Goal: Transaction & Acquisition: Book appointment/travel/reservation

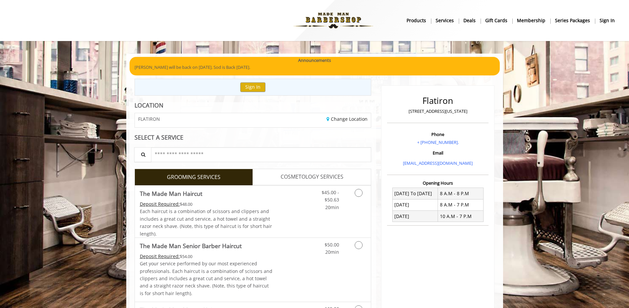
click at [239, 113] on div "FLATIRON Change Location" at bounding box center [253, 120] width 237 height 15
click at [336, 116] on link "Change Location" at bounding box center [347, 119] width 41 height 6
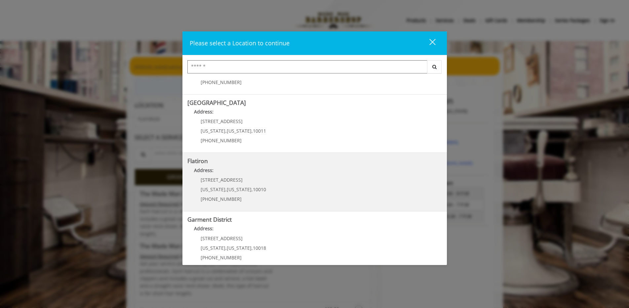
scroll to position [107, 0]
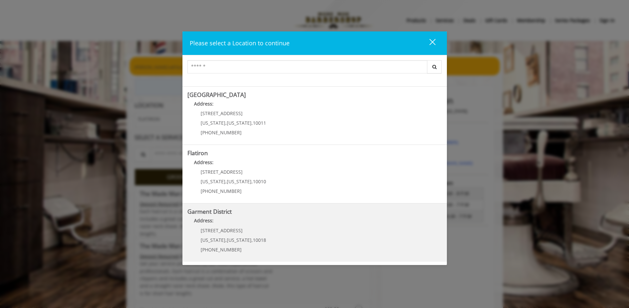
click at [260, 217] on District "Address:" at bounding box center [314, 222] width 255 height 11
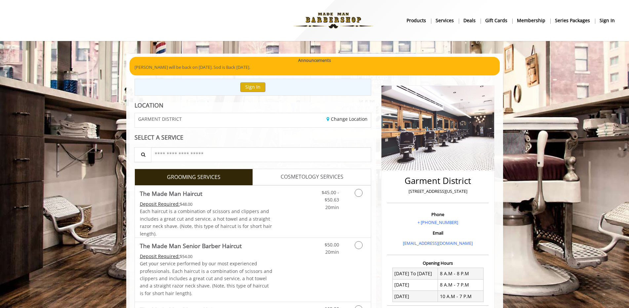
scroll to position [33, 0]
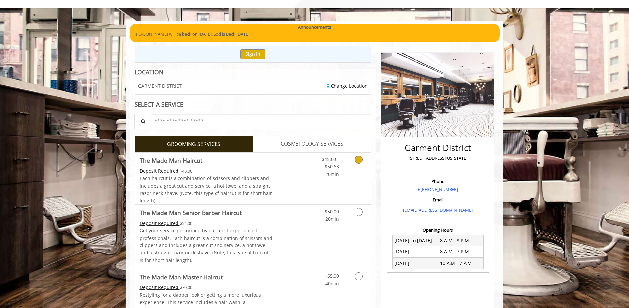
click at [356, 159] on icon "Grooming services" at bounding box center [359, 160] width 8 height 8
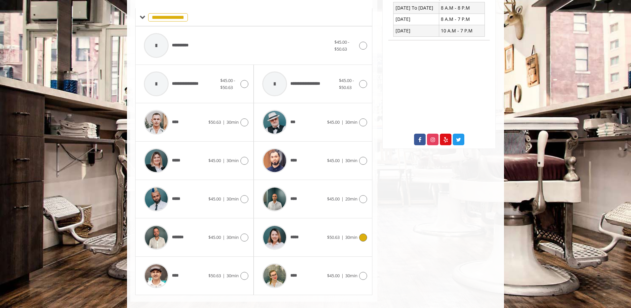
scroll to position [276, 0]
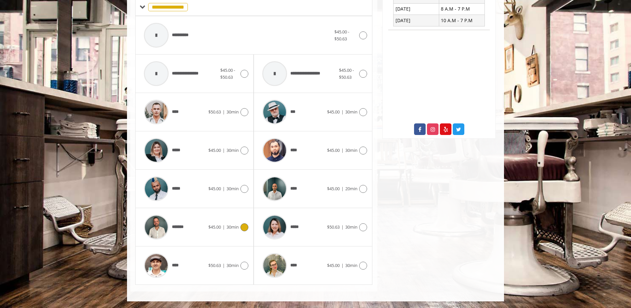
click at [243, 227] on icon at bounding box center [244, 227] width 8 height 8
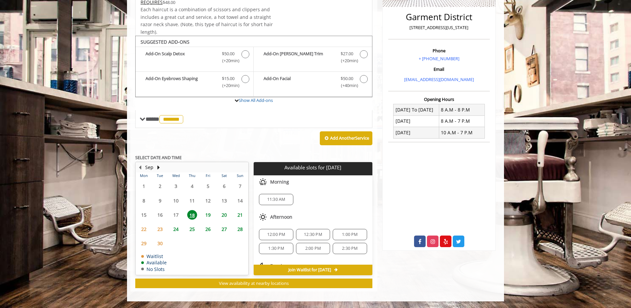
scroll to position [30, 0]
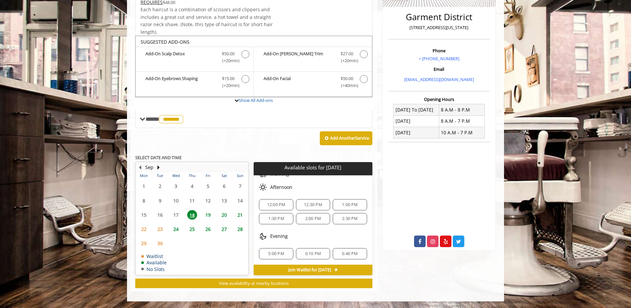
click at [205, 213] on span "19" at bounding box center [208, 215] width 10 height 10
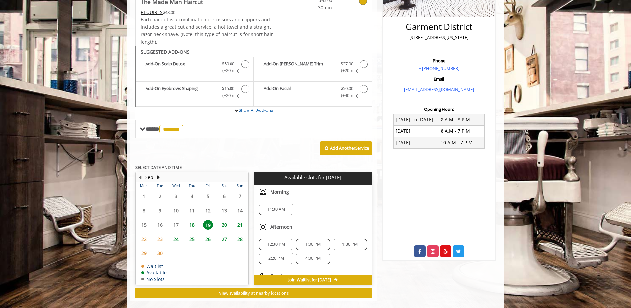
scroll to position [164, 0]
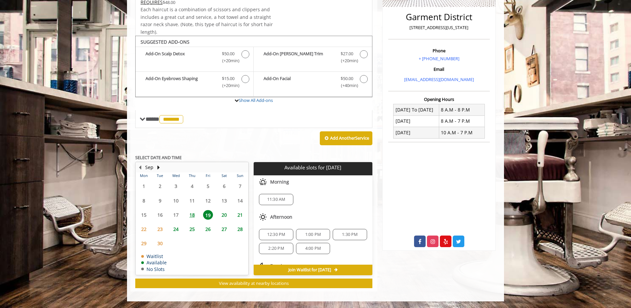
click at [193, 212] on span "18" at bounding box center [192, 215] width 10 height 10
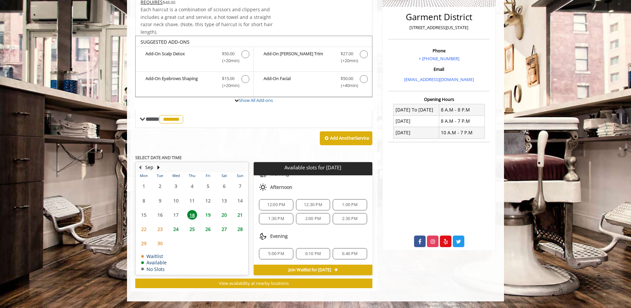
click at [212, 213] on span "19" at bounding box center [208, 215] width 10 height 10
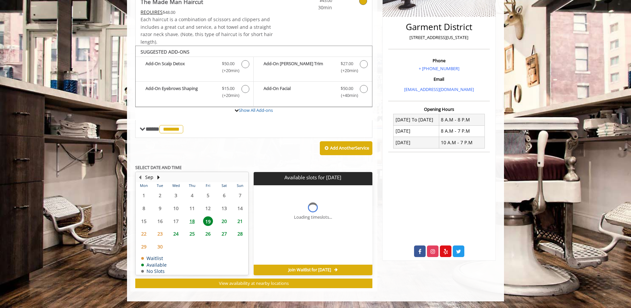
scroll to position [164, 0]
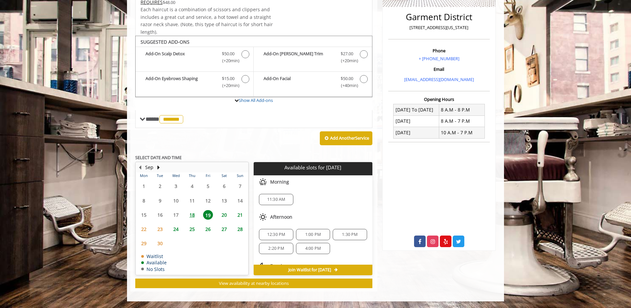
click at [309, 231] on div "1:00 PM" at bounding box center [313, 234] width 34 height 11
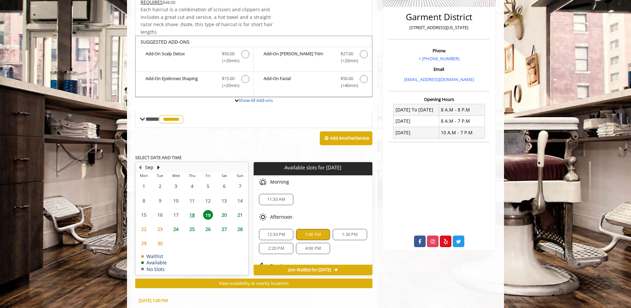
scroll to position [283, 0]
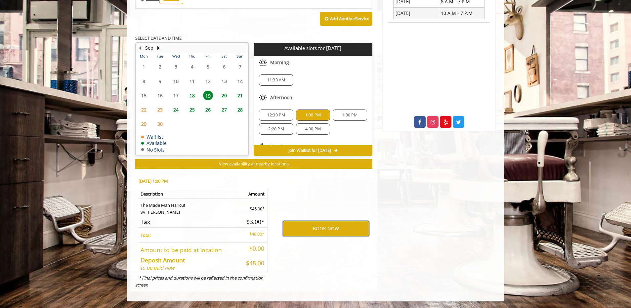
click at [316, 226] on button "BOOK NOW" at bounding box center [326, 228] width 86 height 15
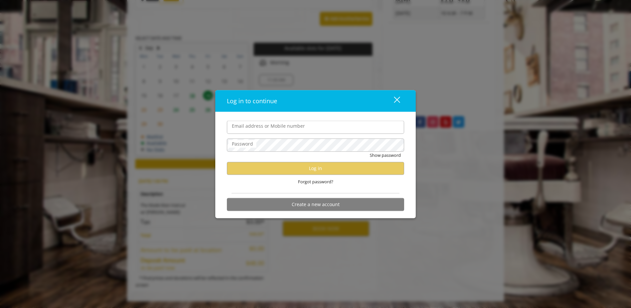
click at [321, 132] on input "Email address or Mobile number" at bounding box center [315, 127] width 177 height 13
drag, startPoint x: 298, startPoint y: 126, endPoint x: 146, endPoint y: 123, distance: 152.1
click at [146, 124] on div "**********" at bounding box center [315, 154] width 631 height 308
type input "**********"
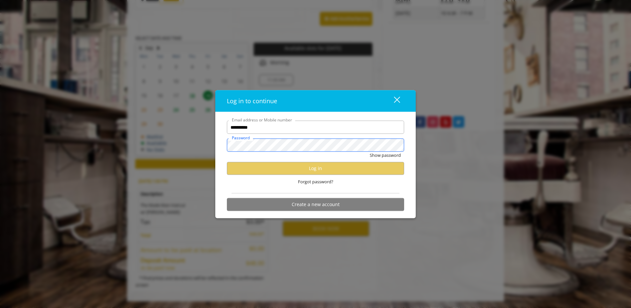
scroll to position [250, 0]
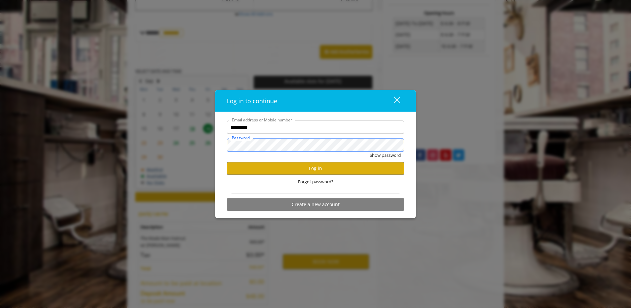
click at [370, 152] on button "Show password" at bounding box center [385, 155] width 31 height 7
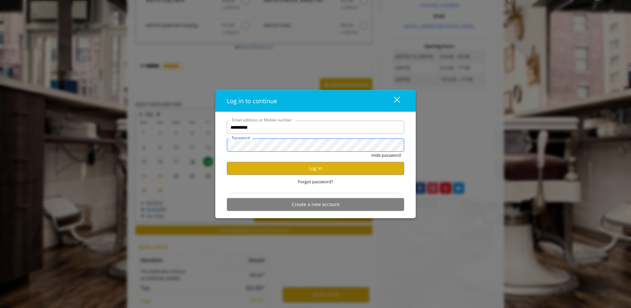
click at [98, 143] on div "**********" at bounding box center [315, 154] width 631 height 308
click at [371, 152] on button "Hide password" at bounding box center [385, 155] width 29 height 7
click at [332, 168] on button "Log in" at bounding box center [315, 168] width 177 height 13
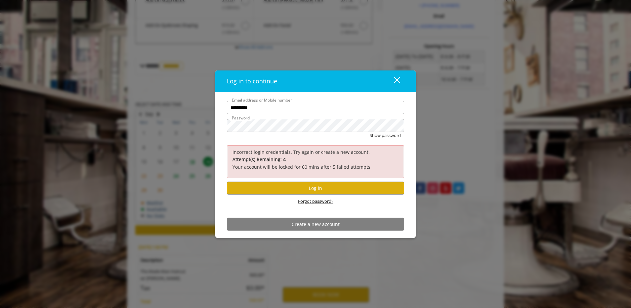
click at [314, 200] on span "Forgot password?" at bounding box center [315, 201] width 35 height 7
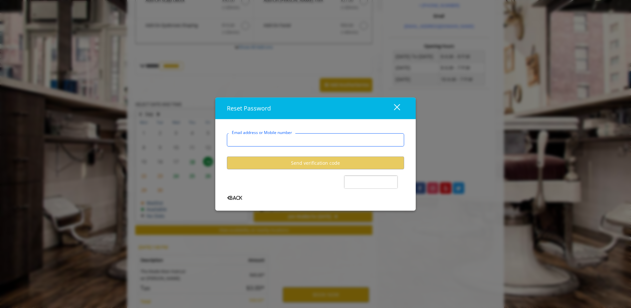
drag, startPoint x: 310, startPoint y: 134, endPoint x: 310, endPoint y: 138, distance: 3.6
click at [310, 135] on input "Email address or Mobile number" at bounding box center [315, 139] width 177 height 13
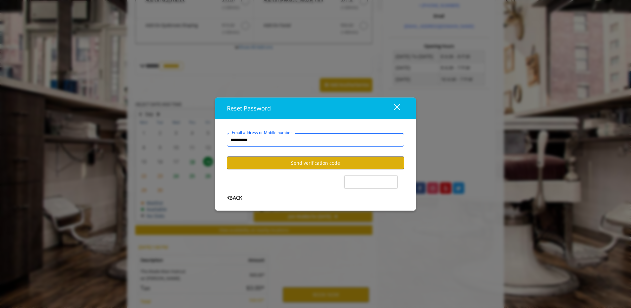
type input "**********"
click at [318, 161] on button "Send verification code" at bounding box center [315, 162] width 177 height 13
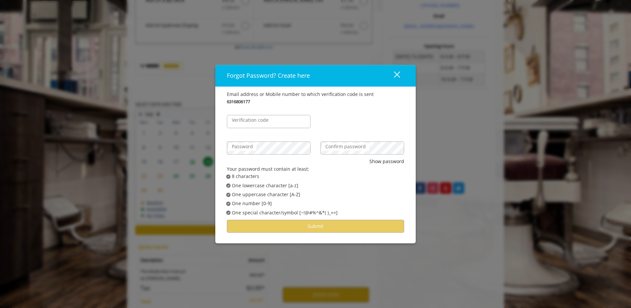
click at [267, 123] on label "Verification code" at bounding box center [249, 120] width 43 height 7
click at [267, 123] on input "Verification code" at bounding box center [269, 121] width 84 height 13
type input "******"
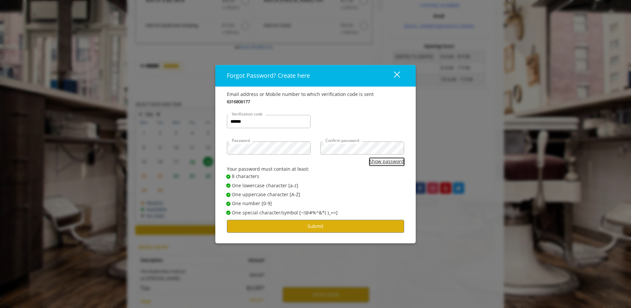
click at [379, 162] on button "Show password" at bounding box center [386, 161] width 35 height 7
click at [379, 162] on button "Hide password" at bounding box center [387, 161] width 33 height 7
click at [379, 162] on button "Show password" at bounding box center [386, 161] width 35 height 7
click at [335, 223] on button "Submit" at bounding box center [315, 225] width 177 height 13
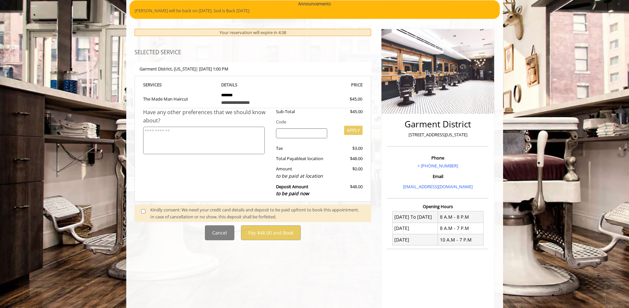
scroll to position [23, 0]
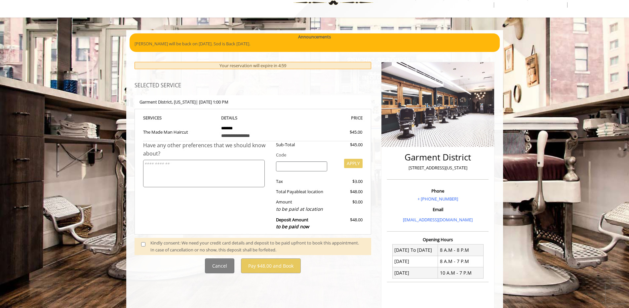
click at [301, 78] on div "**********" at bounding box center [253, 168] width 237 height 212
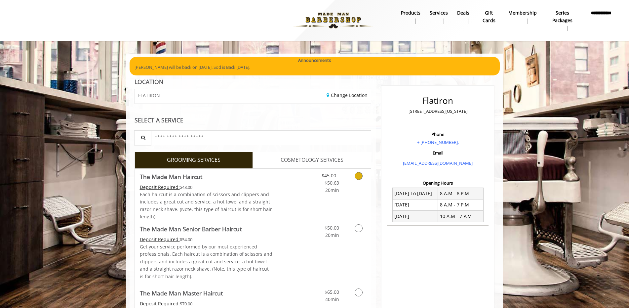
click at [357, 176] on icon "Grooming services" at bounding box center [359, 176] width 8 height 8
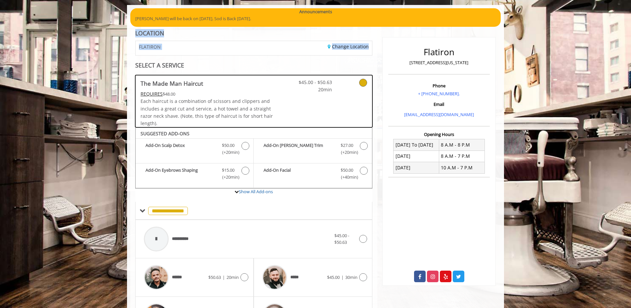
scroll to position [16, 0]
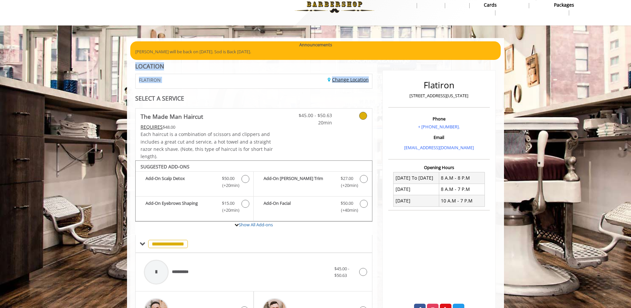
click at [345, 80] on link "Change Location" at bounding box center [348, 79] width 41 height 6
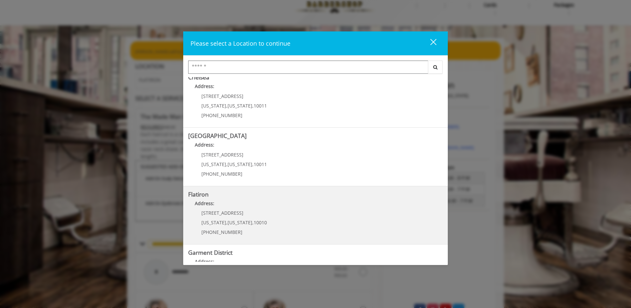
scroll to position [99, 0]
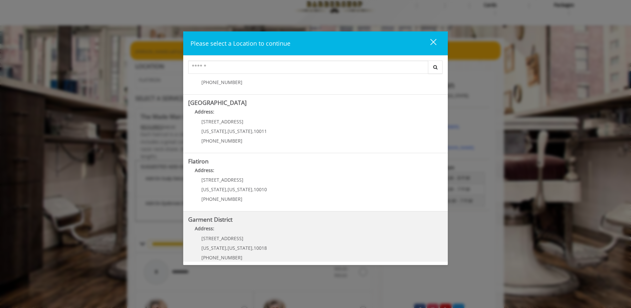
click at [239, 229] on District "Address:" at bounding box center [315, 230] width 255 height 11
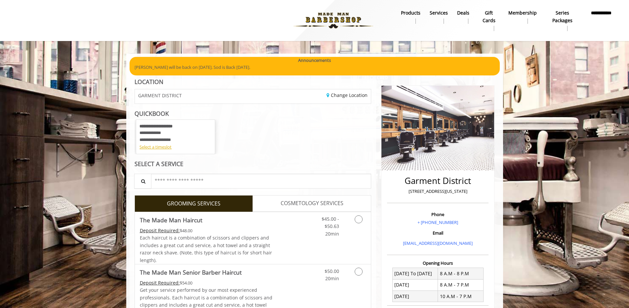
scroll to position [33, 0]
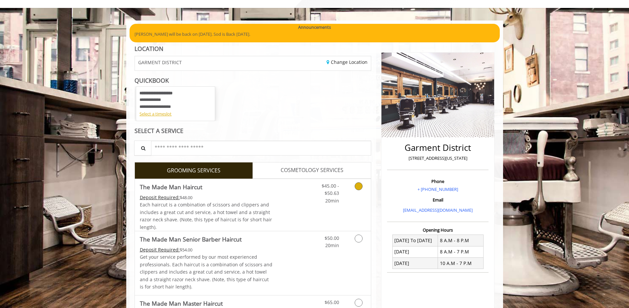
click at [362, 182] on link "Grooming services" at bounding box center [357, 191] width 17 height 25
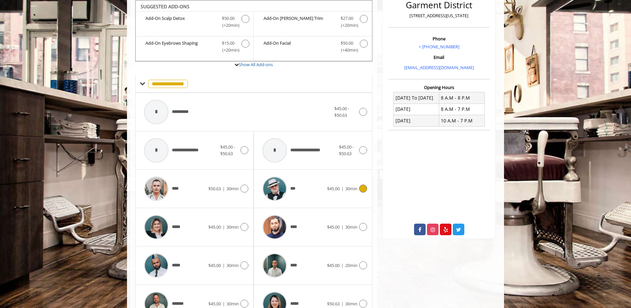
scroll to position [209, 0]
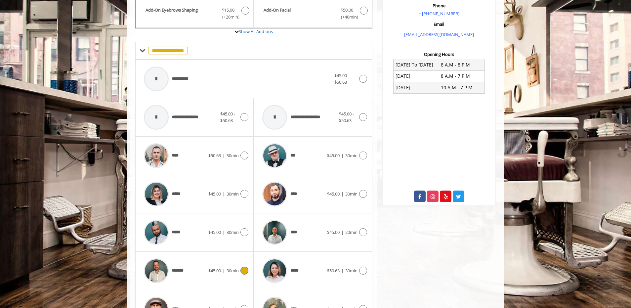
click at [242, 270] on icon at bounding box center [244, 270] width 8 height 8
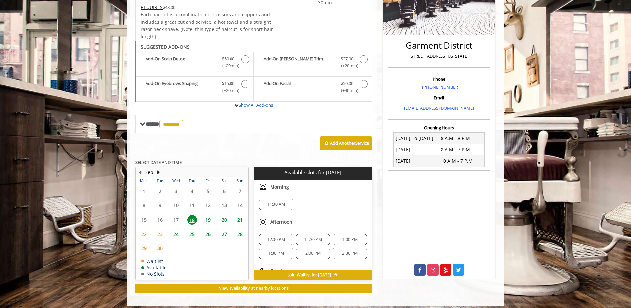
scroll to position [140, 0]
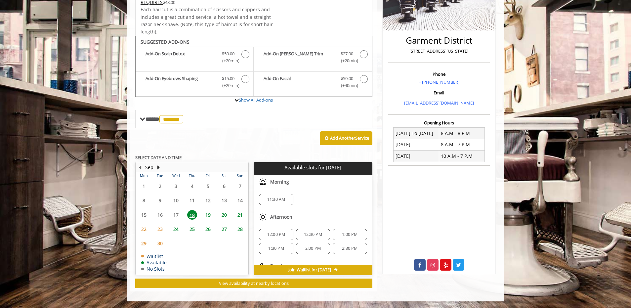
click at [342, 235] on span "1:00 PM" at bounding box center [350, 234] width 16 height 5
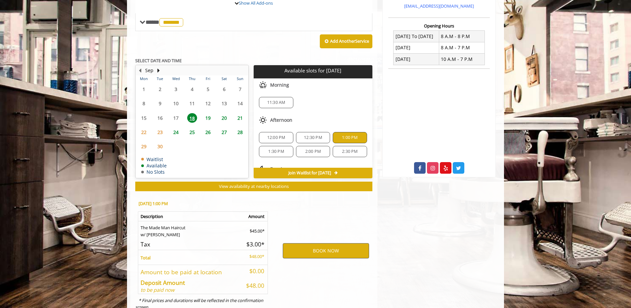
scroll to position [259, 0]
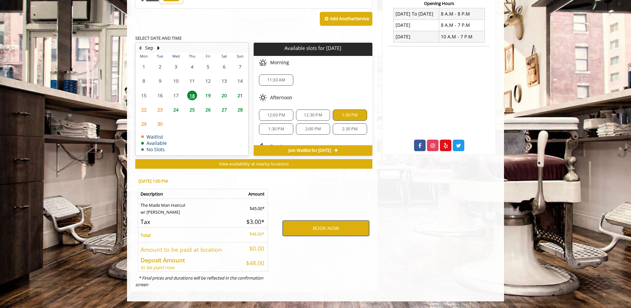
click at [338, 228] on button "BOOK NOW" at bounding box center [326, 227] width 86 height 15
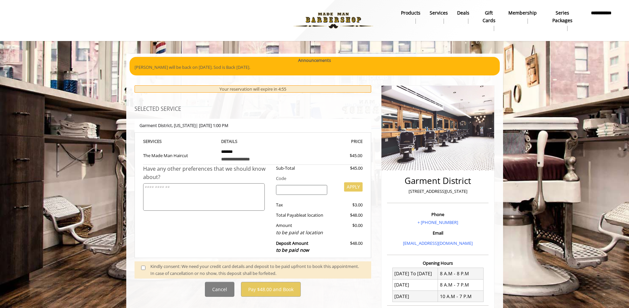
scroll to position [33, 0]
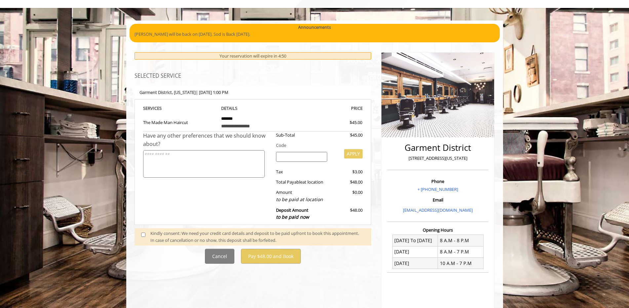
click at [140, 232] on span at bounding box center [146, 237] width 20 height 14
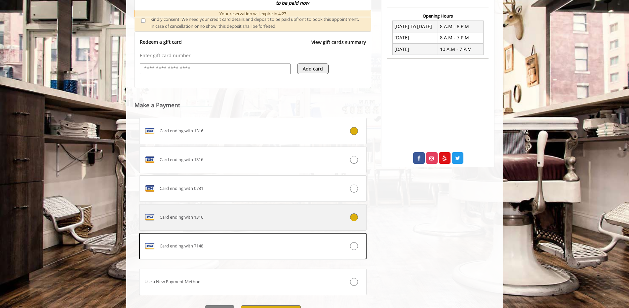
scroll to position [280, 0]
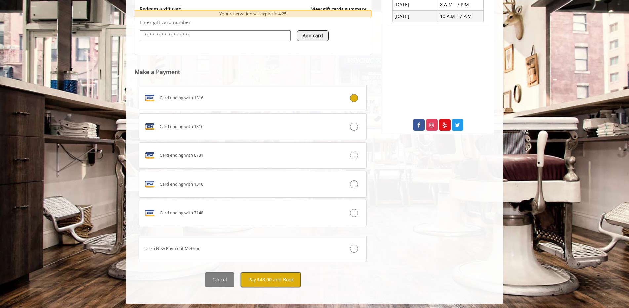
click at [278, 282] on button "Pay $48.00 and Book" at bounding box center [271, 279] width 60 height 15
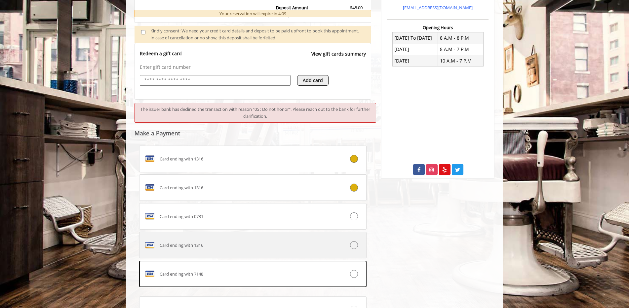
scroll to position [298, 0]
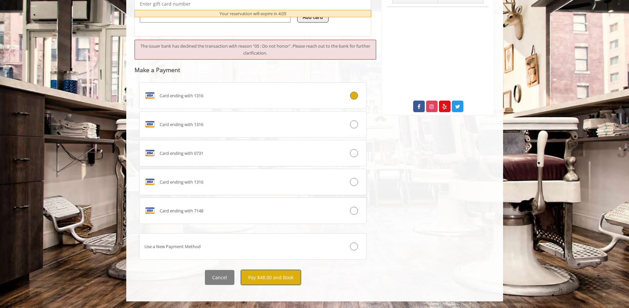
click at [287, 274] on button "Pay $48.00 and Book" at bounding box center [271, 277] width 60 height 15
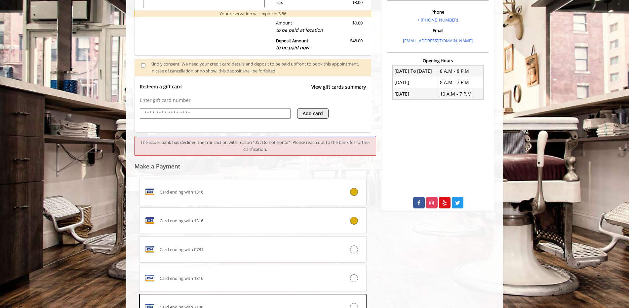
scroll to position [169, 0]
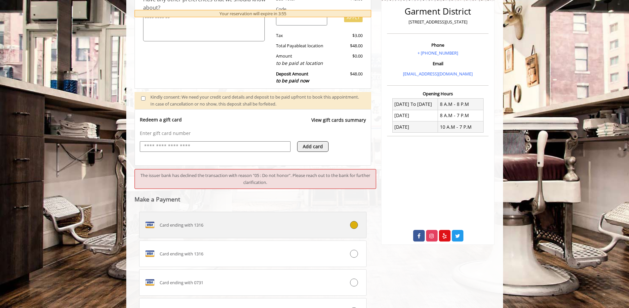
click at [197, 223] on span "Card ending with 1316" at bounding box center [182, 224] width 44 height 7
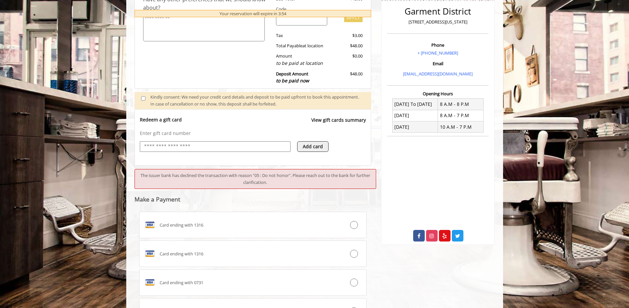
scroll to position [298, 0]
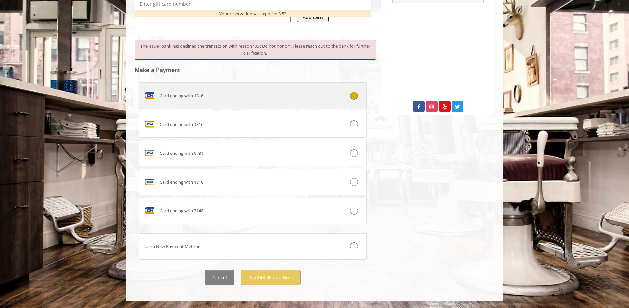
click at [202, 93] on span "Card ending with 1316" at bounding box center [182, 95] width 44 height 7
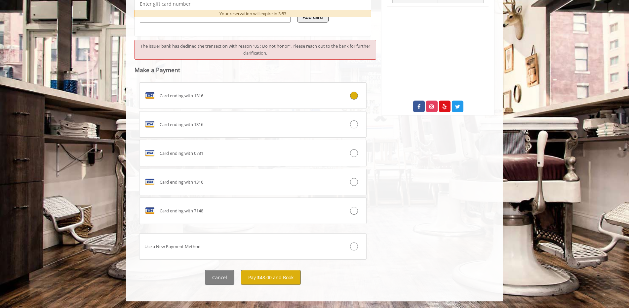
click at [202, 94] on span "Card ending with 1316" at bounding box center [182, 95] width 44 height 7
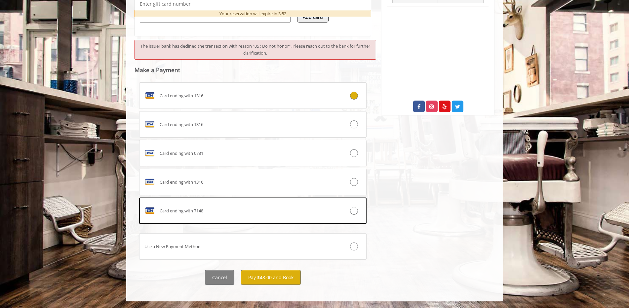
click at [202, 94] on span "Card ending with 1316" at bounding box center [182, 95] width 44 height 7
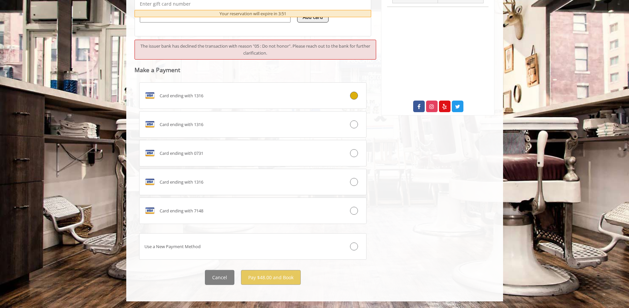
click at [202, 94] on span "Card ending with 1316" at bounding box center [182, 95] width 44 height 7
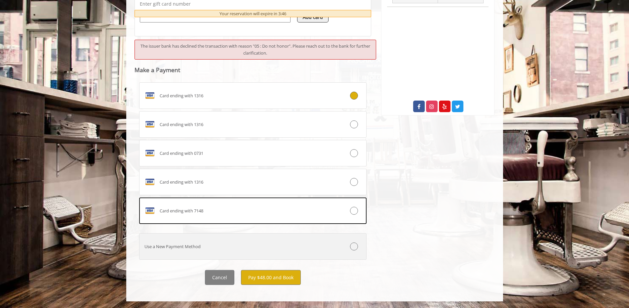
click at [212, 246] on div "Use a New Payment Method" at bounding box center [233, 246] width 189 height 7
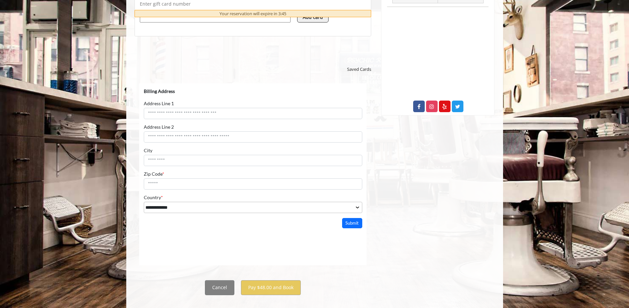
scroll to position [0, 0]
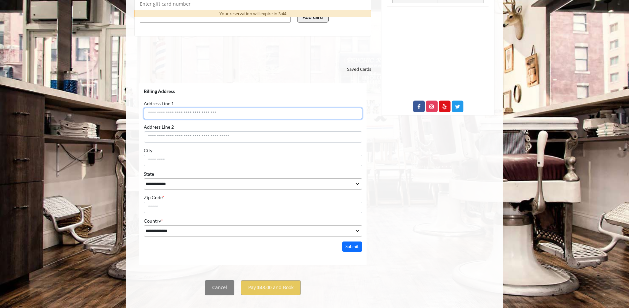
click at [191, 109] on input "Address Line 1" at bounding box center [252, 112] width 219 height 11
type input "**********"
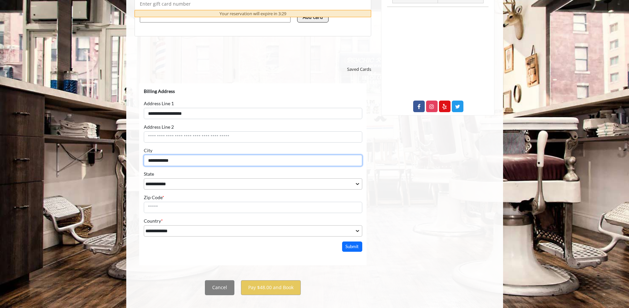
type input "**********"
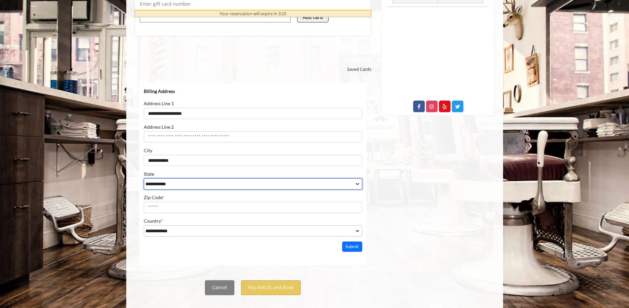
select select "**"
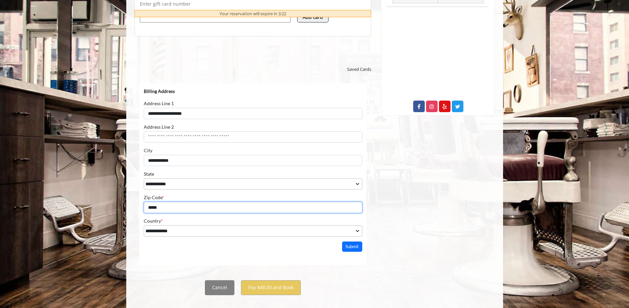
type input "*****"
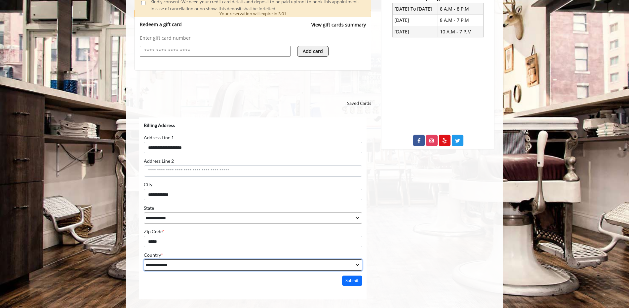
scroll to position [309, 0]
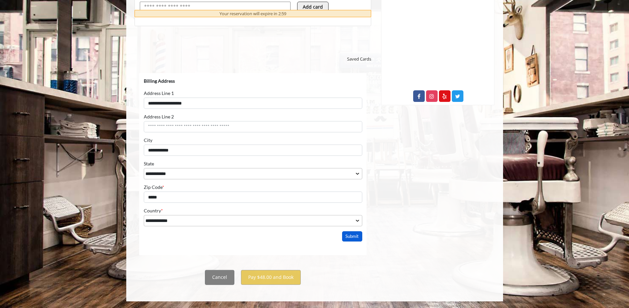
click at [350, 234] on button "Submit" at bounding box center [352, 236] width 20 height 10
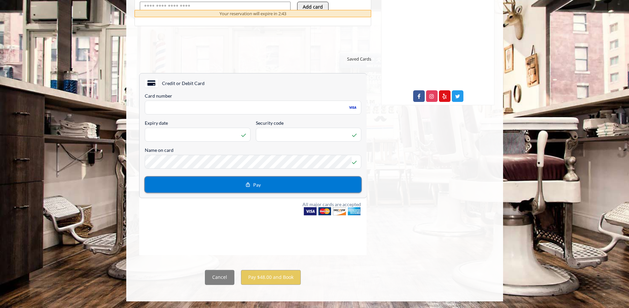
click at [268, 183] on button "Pay" at bounding box center [252, 184] width 217 height 16
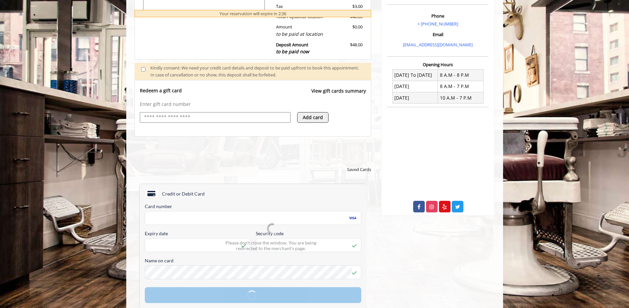
scroll to position [264, 0]
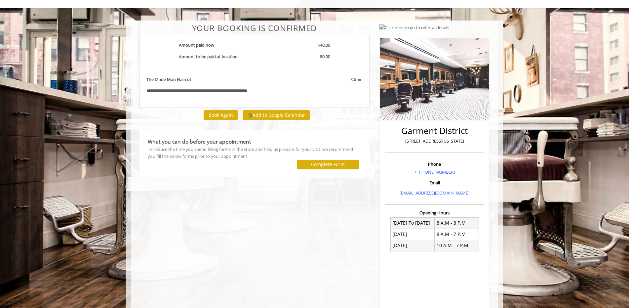
scroll to position [105, 0]
